Goal: Navigation & Orientation: Find specific page/section

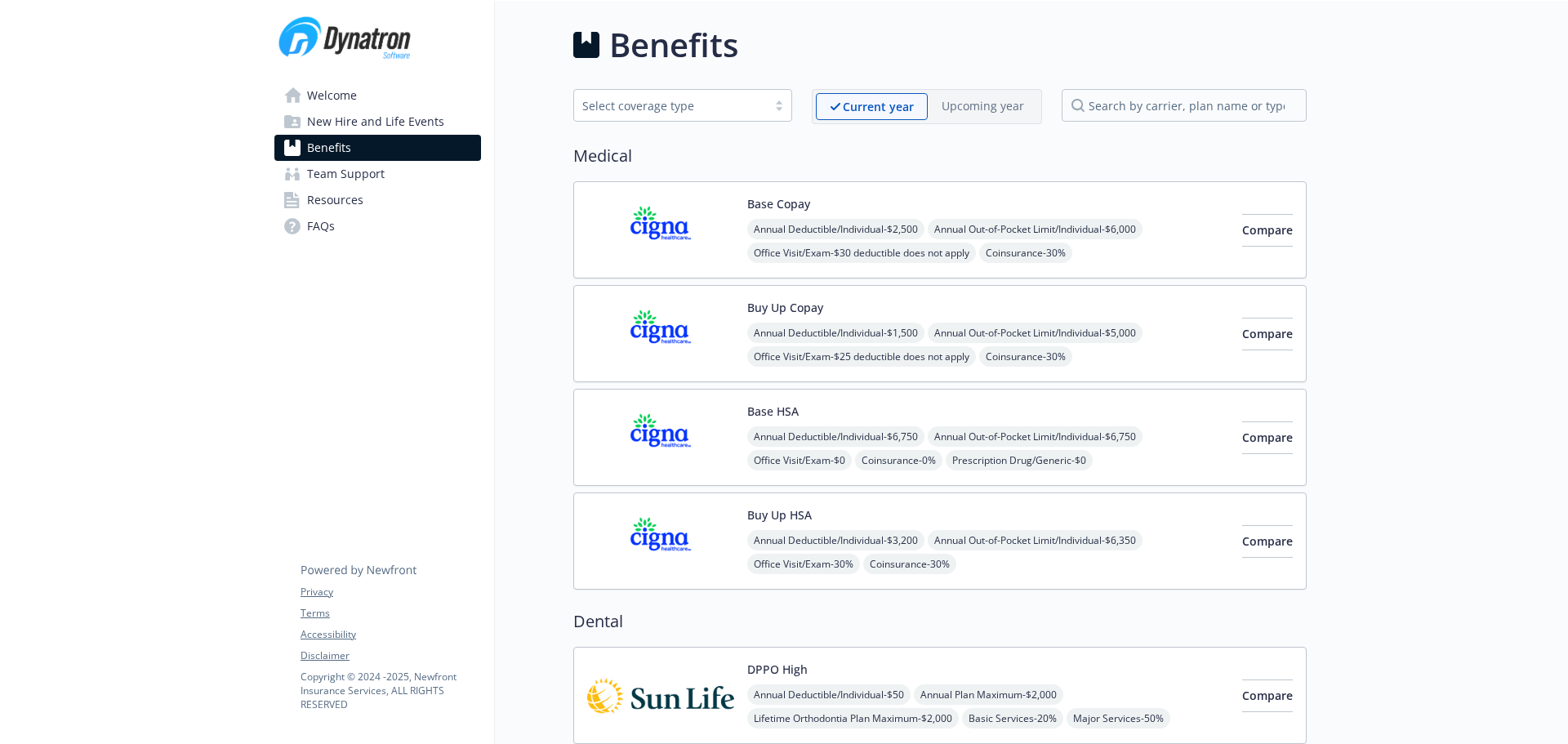
click at [335, 130] on span "New Hire and Life Events" at bounding box center [375, 121] width 137 height 26
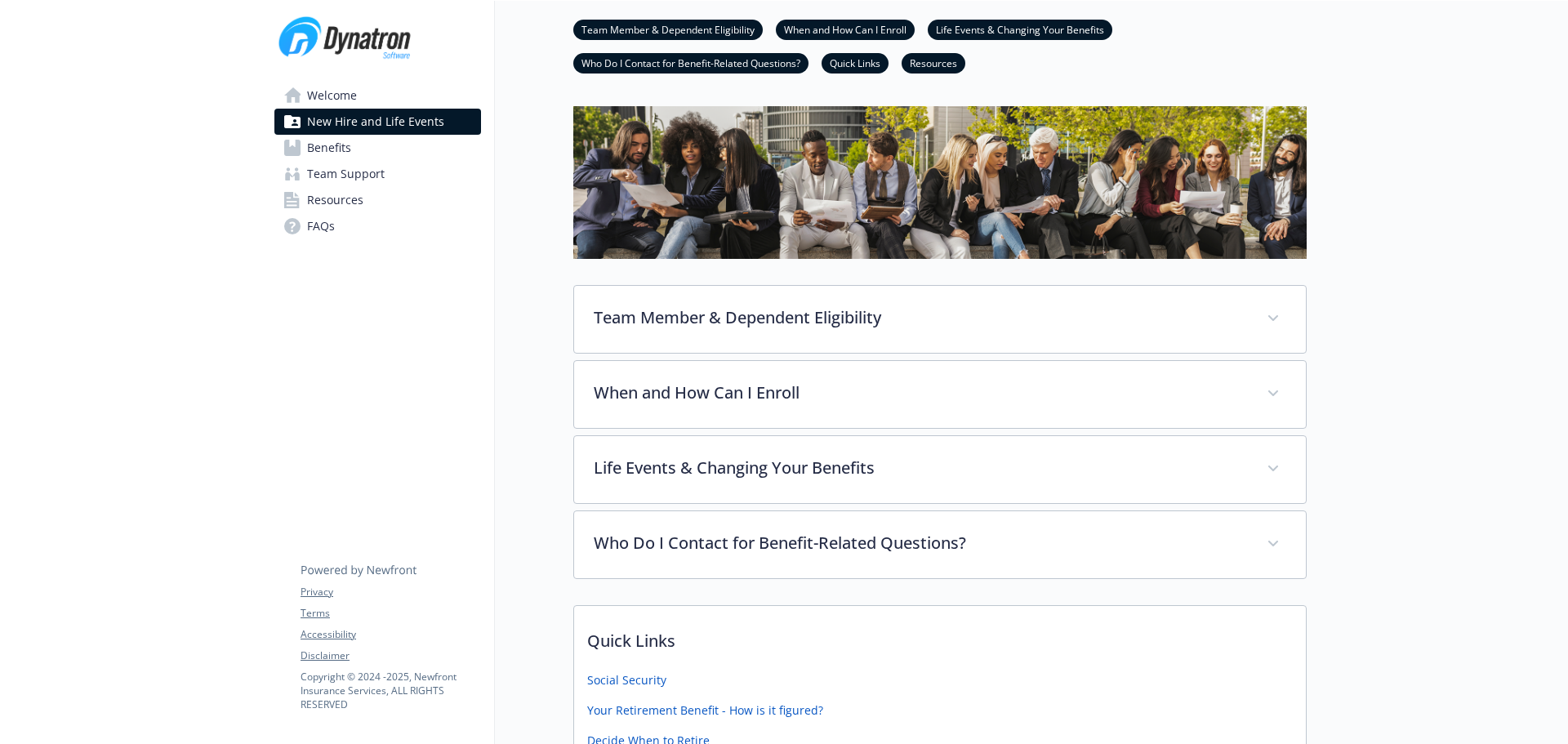
scroll to position [48, 0]
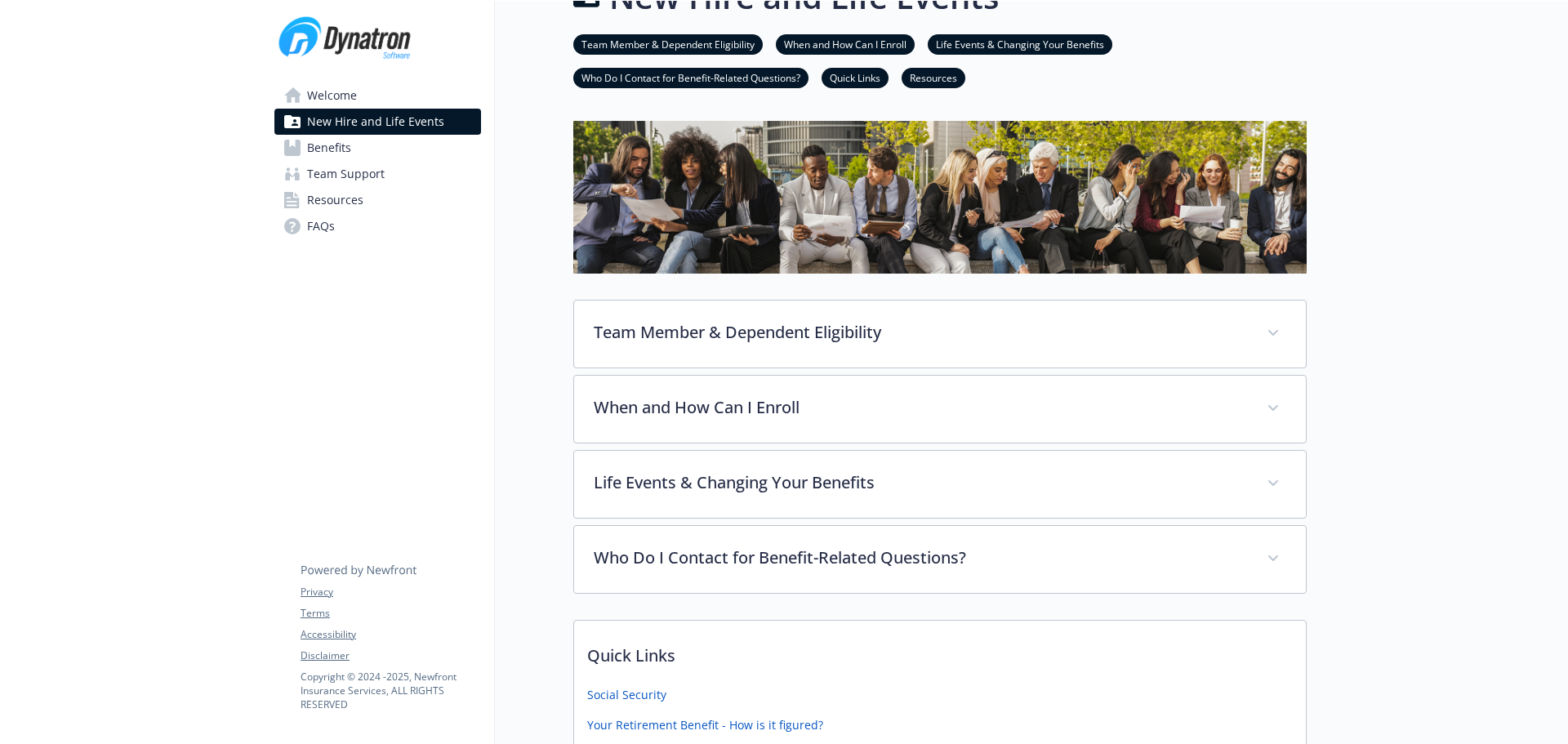
click at [366, 199] on link "Resources" at bounding box center [377, 200] width 207 height 26
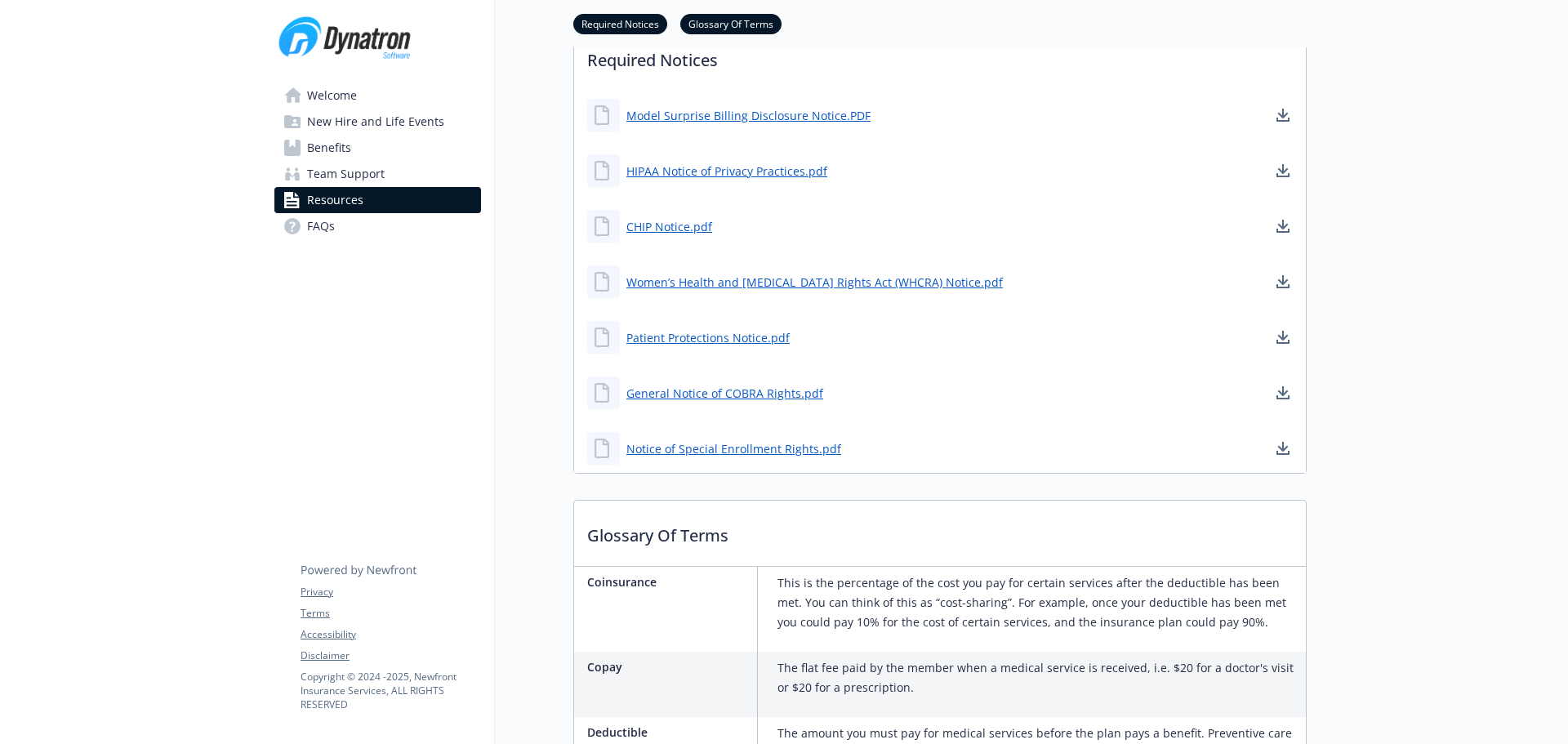
scroll to position [375, 0]
